Goal: Task Accomplishment & Management: Manage account settings

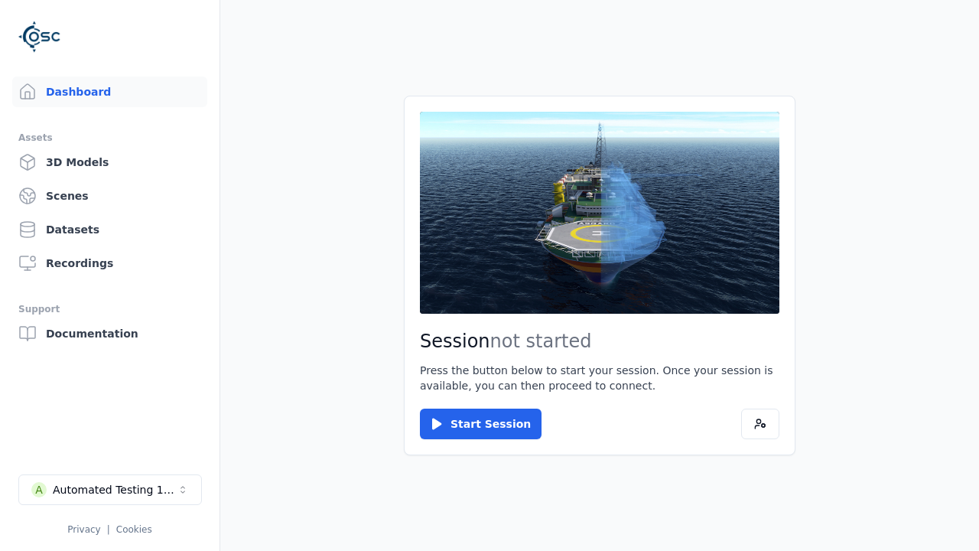
click at [109, 162] on link "3D Models" at bounding box center [109, 162] width 195 height 31
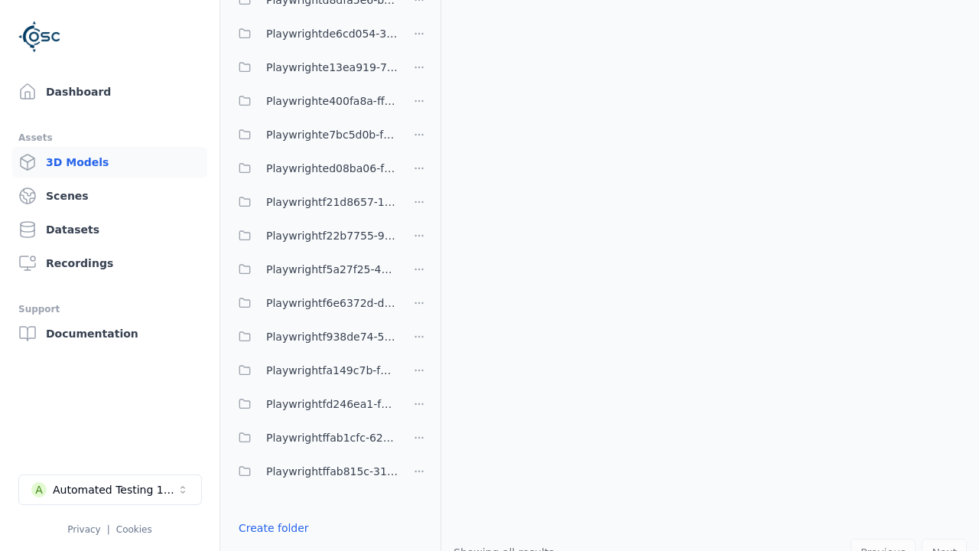
click at [273, 528] on link "Create folder" at bounding box center [274, 527] width 70 height 15
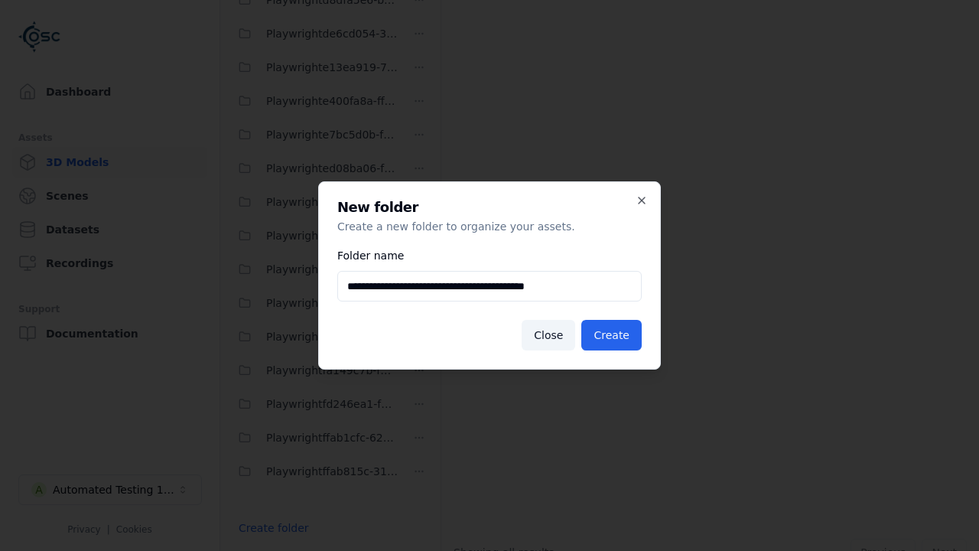
type input "**********"
click at [611, 335] on button "Create" at bounding box center [611, 335] width 60 height 31
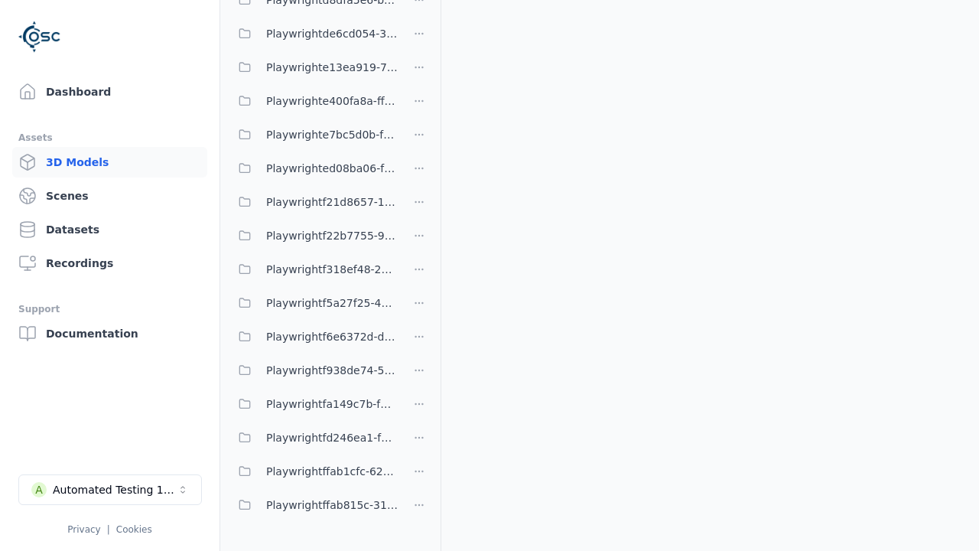
click at [314, 269] on span "Playwrightf318ef48-2396-40bb-9121-597365a9c38d" at bounding box center [332, 269] width 132 height 18
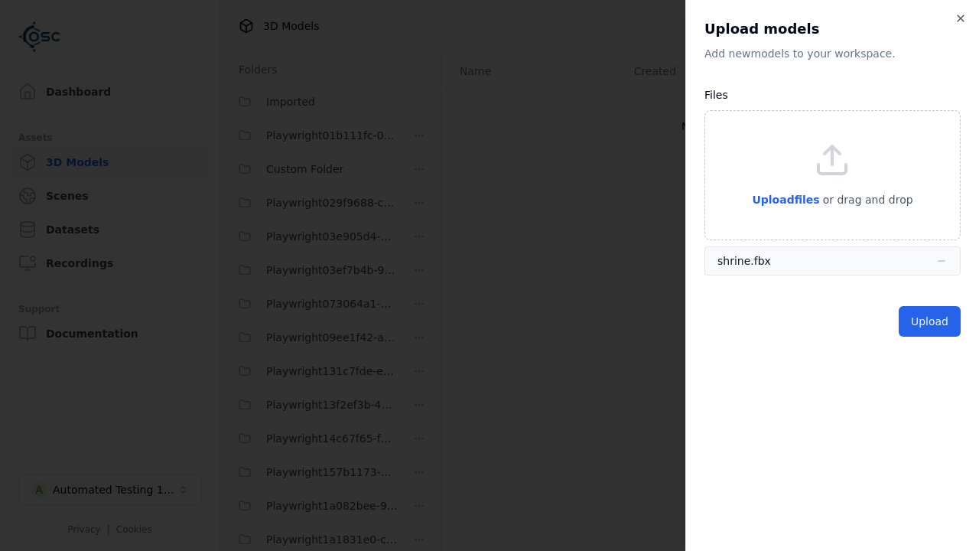
click at [929, 321] on button "Upload" at bounding box center [930, 321] width 62 height 31
